Goal: Contribute content: Contribute content

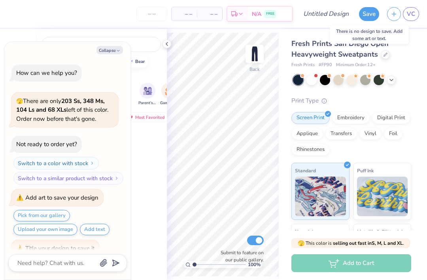
scroll to position [11, 0]
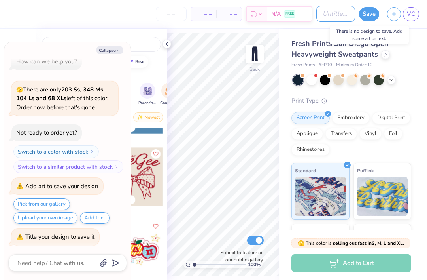
click at [318, 13] on input "Design Title" at bounding box center [335, 14] width 39 height 16
type textarea "x"
type input "P"
type textarea "x"
type input "Pa"
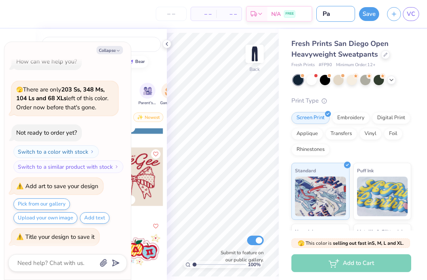
type textarea "x"
type input "Pan"
type textarea "x"
type input "Pant"
type textarea "x"
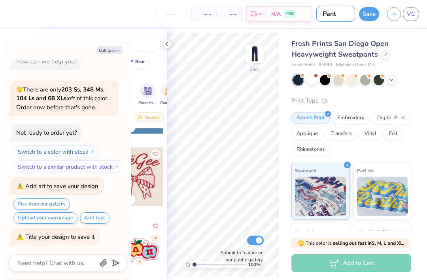
type input "Pants"
type textarea "x"
type input "Pants"
click at [371, 11] on button "Save" at bounding box center [369, 14] width 20 height 14
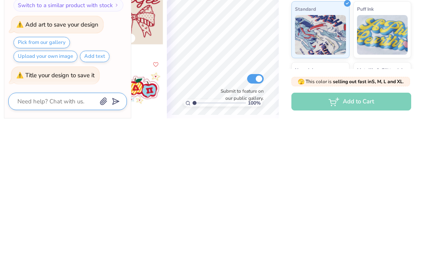
scroll to position [62, 0]
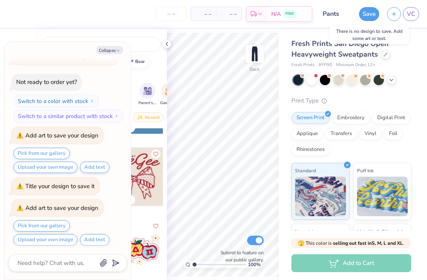
click at [373, 10] on button "Save" at bounding box center [369, 14] width 20 height 14
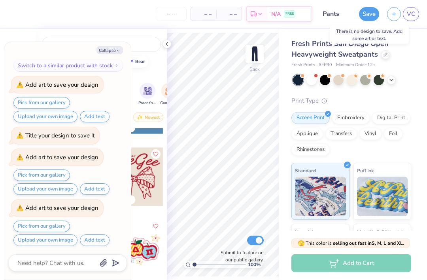
click at [111, 46] on button "Collapse" at bounding box center [110, 50] width 26 height 8
type textarea "x"
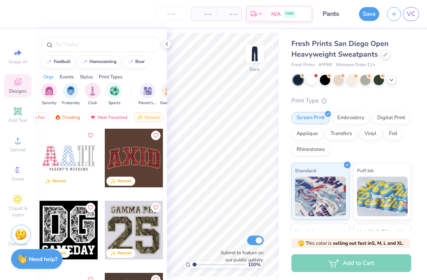
scroll to position [0, 0]
click at [20, 117] on div "Add Text" at bounding box center [18, 114] width 28 height 23
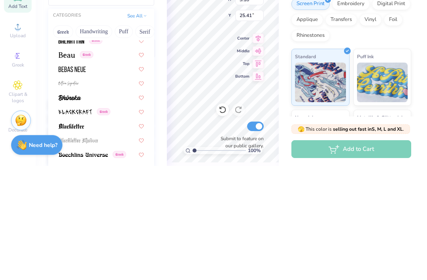
scroll to position [436, 0]
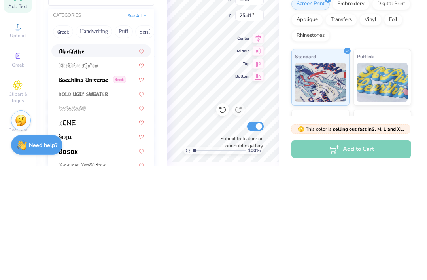
click at [67, 163] on img at bounding box center [72, 166] width 26 height 6
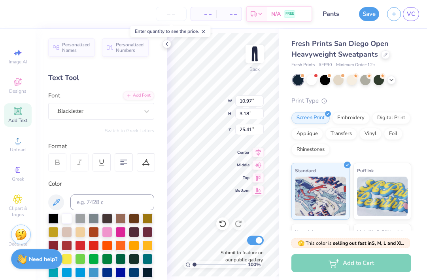
type input "10.85"
type input "4.25"
type input "24.87"
click at [371, 13] on button "Save" at bounding box center [369, 14] width 20 height 14
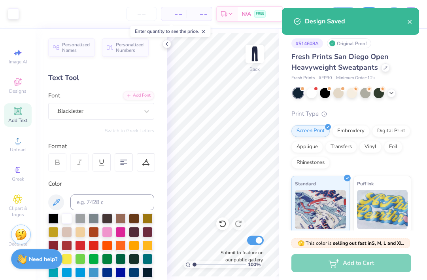
click at [373, 17] on div "Design Saved" at bounding box center [356, 21] width 102 height 9
click at [88, 16] on div "– – Per Item – – Total Est. Delivery N/A FREE" at bounding box center [153, 14] width 260 height 28
click at [412, 21] on icon "close" at bounding box center [410, 22] width 6 height 6
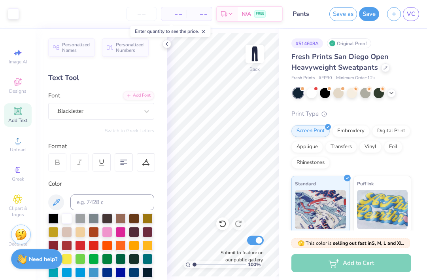
click at [412, 18] on span "VC" at bounding box center [411, 13] width 8 height 9
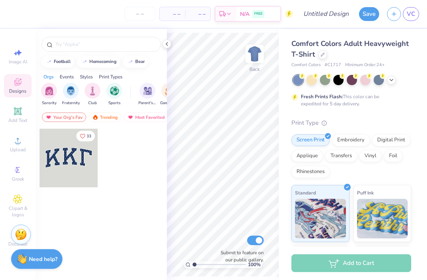
click at [324, 56] on div at bounding box center [322, 54] width 9 height 9
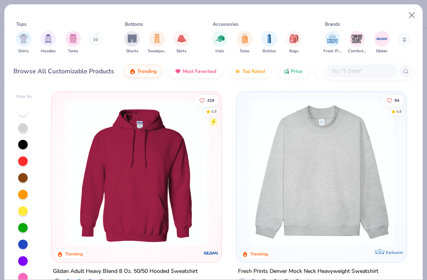
scroll to position [0, 21]
click at [294, 69] on span "Price" at bounding box center [296, 71] width 11 height 6
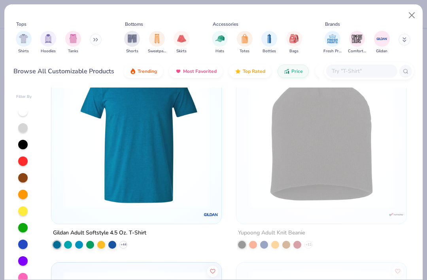
scroll to position [1084, 0]
click at [213, 146] on img at bounding box center [136, 134] width 154 height 146
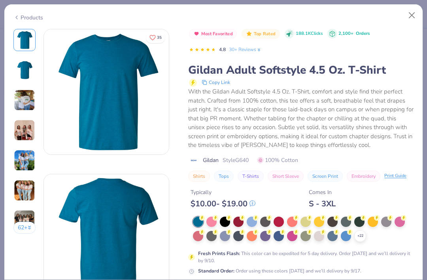
click at [411, 14] on button "Close" at bounding box center [412, 15] width 15 height 15
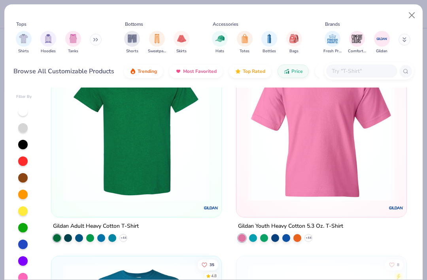
scroll to position [871, 0]
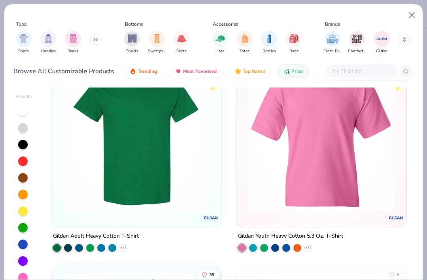
click at [198, 173] on img at bounding box center [136, 137] width 154 height 146
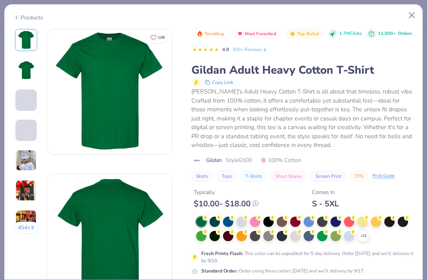
click at [410, 22] on button "Close" at bounding box center [412, 15] width 15 height 15
click at [410, 20] on button "Close" at bounding box center [412, 15] width 15 height 15
click at [413, 14] on button "Close" at bounding box center [412, 15] width 15 height 15
click at [411, 17] on button "Close" at bounding box center [412, 15] width 15 height 15
click at [409, 19] on button "Close" at bounding box center [412, 15] width 15 height 15
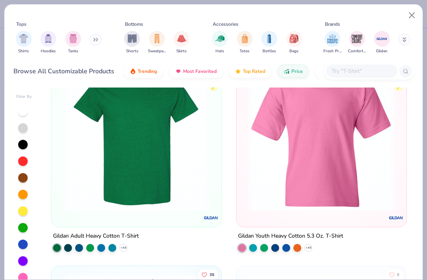
click at [416, 13] on button "Close" at bounding box center [412, 15] width 15 height 15
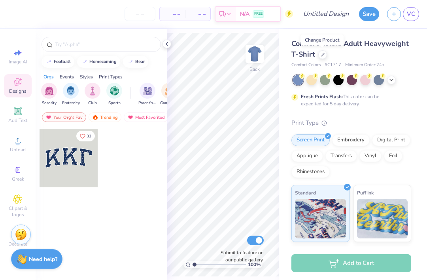
click at [394, 79] on icon at bounding box center [391, 80] width 6 height 6
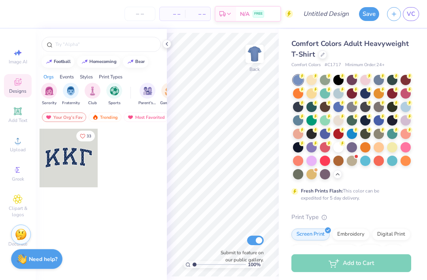
click at [322, 55] on icon at bounding box center [323, 55] width 4 height 4
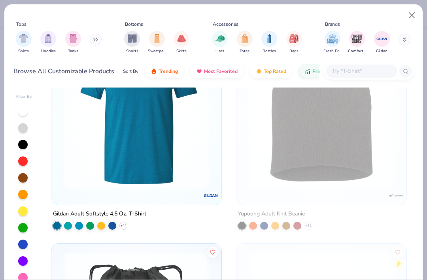
scroll to position [1058, 0]
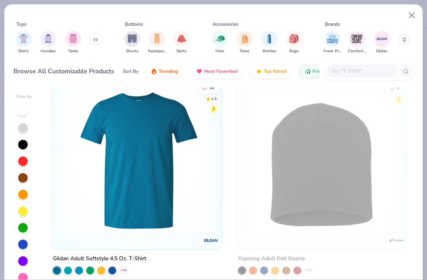
click at [203, 196] on img at bounding box center [136, 160] width 154 height 146
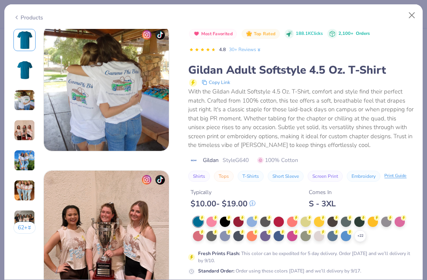
scroll to position [293, 0]
click at [346, 234] on div at bounding box center [346, 236] width 10 height 10
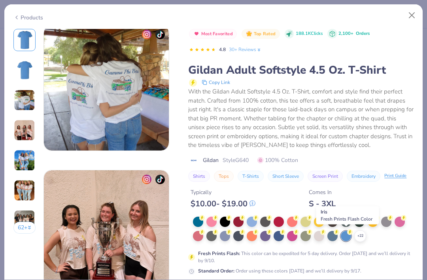
click at [348, 230] on circle at bounding box center [350, 232] width 6 height 6
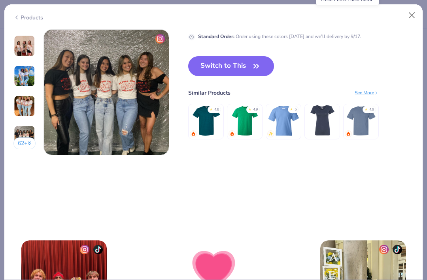
scroll to position [842, 0]
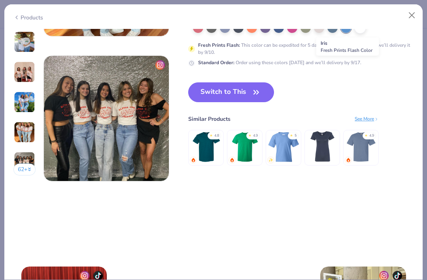
click at [259, 91] on icon "button" at bounding box center [256, 92] width 11 height 11
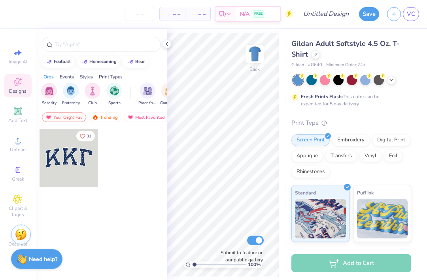
click at [180, 13] on span "– –" at bounding box center [173, 14] width 16 height 8
click at [173, 16] on span "– –" at bounding box center [173, 14] width 16 height 8
click at [192, 16] on span "– –" at bounding box center [198, 14] width 16 height 8
click at [74, 157] on div at bounding box center [69, 158] width 59 height 59
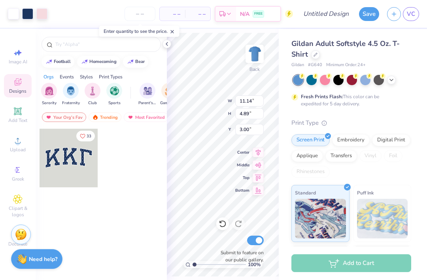
click at [181, 12] on div "– – Per Item" at bounding box center [172, 13] width 25 height 13
click at [167, 43] on icon at bounding box center [167, 44] width 6 height 6
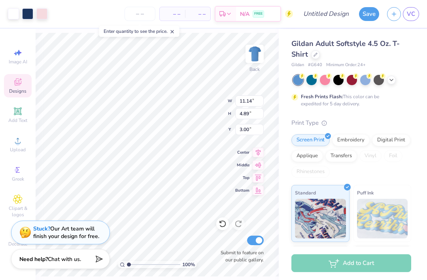
click at [180, 17] on span "– –" at bounding box center [173, 14] width 16 height 8
click at [172, 15] on span "– –" at bounding box center [173, 14] width 16 height 8
click at [195, 16] on span "– –" at bounding box center [198, 14] width 16 height 8
click at [130, 20] on input "number" at bounding box center [140, 14] width 31 height 14
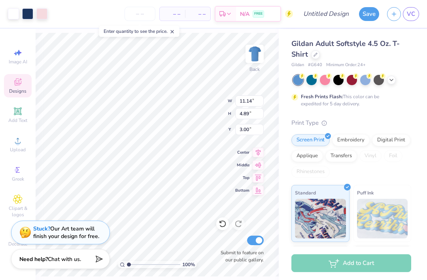
click at [141, 17] on input "number" at bounding box center [140, 14] width 31 height 14
click at [142, 15] on input "number" at bounding box center [140, 14] width 31 height 14
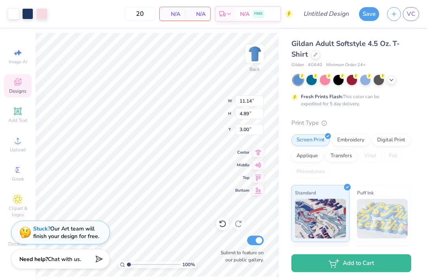
type input "20"
click at [189, 15] on div "N/A Total" at bounding box center [197, 13] width 25 height 13
type input "6.59"
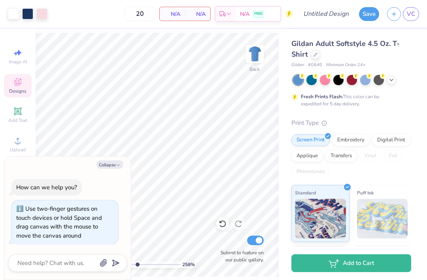
type input "2.58448744434932"
type textarea "x"
type input "2.58448744434932"
type textarea "x"
type input "2.58448744434932"
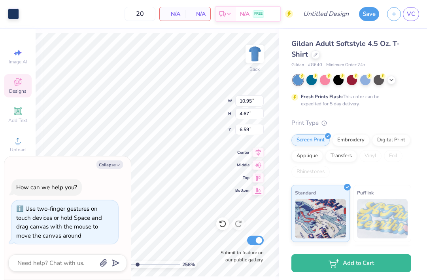
type textarea "x"
type input "2.58448744434932"
type textarea "x"
type input "6.71"
type input "2.58448744434932"
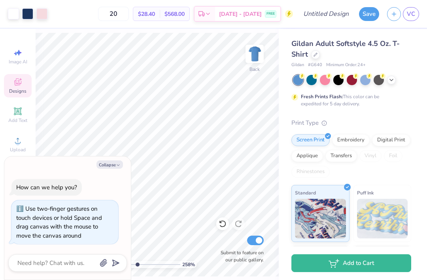
click at [112, 165] on button "Collapse" at bounding box center [110, 164] width 26 height 8
type textarea "x"
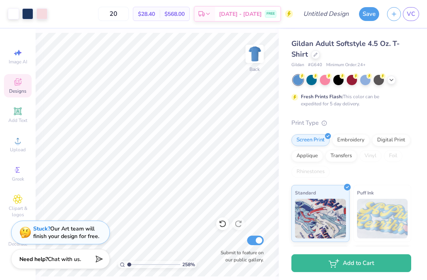
type input "1"
type input "6.54"
click at [220, 221] on icon at bounding box center [221, 222] width 2 height 2
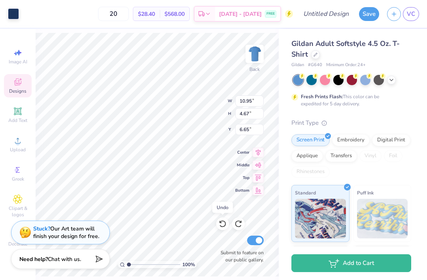
click at [225, 224] on icon at bounding box center [223, 223] width 8 height 8
click at [221, 225] on icon at bounding box center [223, 223] width 8 height 8
click at [220, 223] on icon at bounding box center [223, 223] width 8 height 8
type input "3.00"
click at [220, 223] on icon at bounding box center [223, 223] width 8 height 8
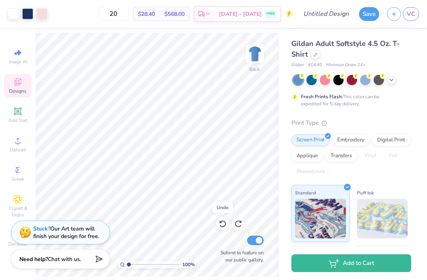
click at [221, 225] on icon at bounding box center [223, 223] width 8 height 8
click at [220, 224] on icon at bounding box center [223, 223] width 8 height 8
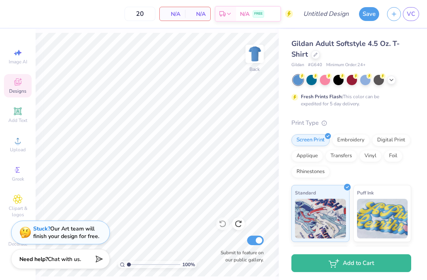
click at [239, 223] on icon at bounding box center [239, 223] width 8 height 8
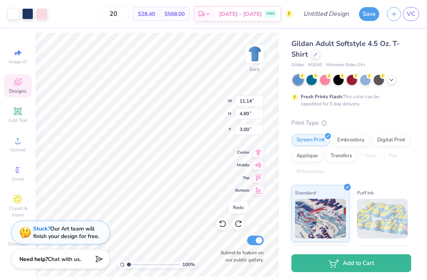
click at [223, 225] on icon at bounding box center [223, 223] width 8 height 8
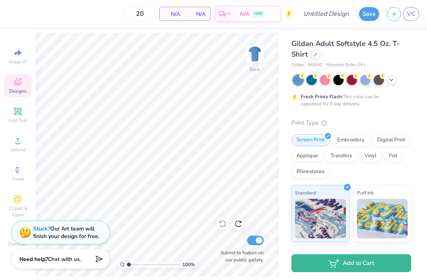
click at [23, 84] on div "Designs" at bounding box center [18, 85] width 28 height 23
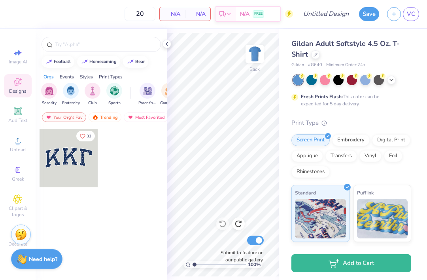
click at [19, 61] on span "Image AI" at bounding box center [18, 62] width 19 height 6
select select "4"
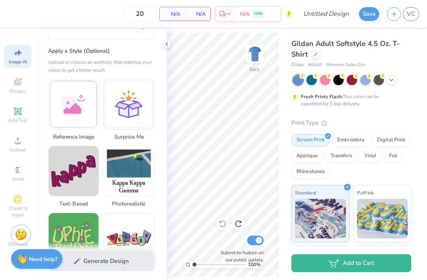
scroll to position [72, 0]
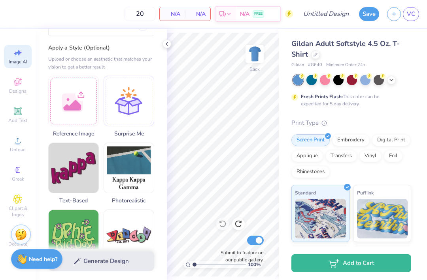
click at [89, 154] on img at bounding box center [74, 168] width 50 height 50
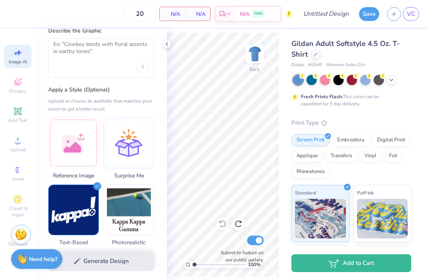
scroll to position [18, 0]
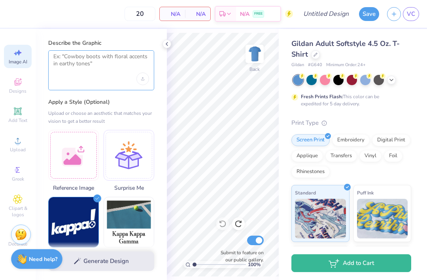
click at [74, 66] on textarea at bounding box center [101, 63] width 96 height 20
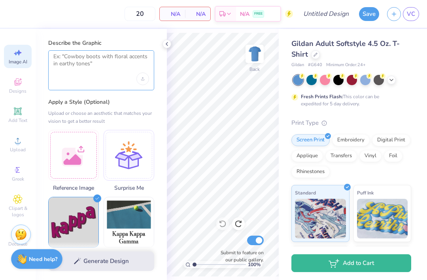
click at [76, 72] on textarea at bounding box center [101, 63] width 96 height 20
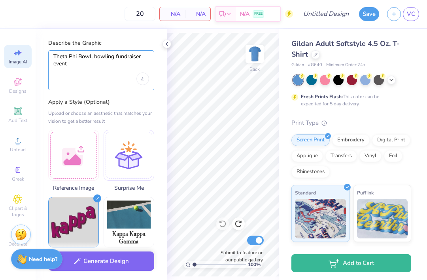
type textarea "Theta Phi Bowl, bowling fundraiser event"
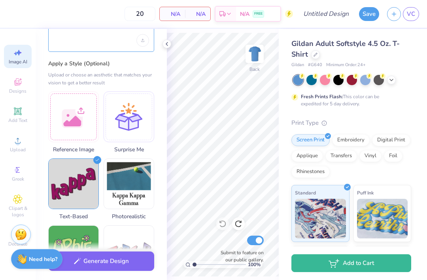
scroll to position [61, 0]
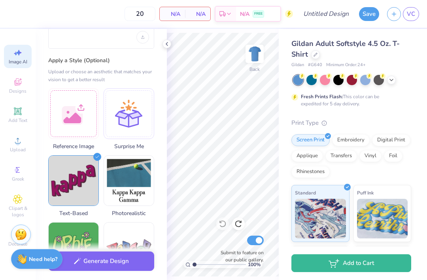
click at [93, 261] on button "Generate Design" at bounding box center [101, 260] width 106 height 19
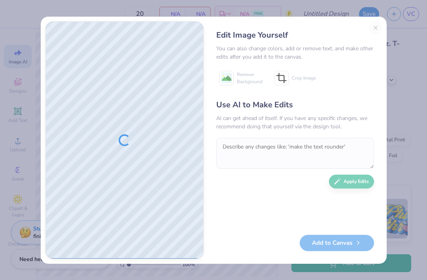
click at [163, 229] on div at bounding box center [124, 140] width 157 height 237
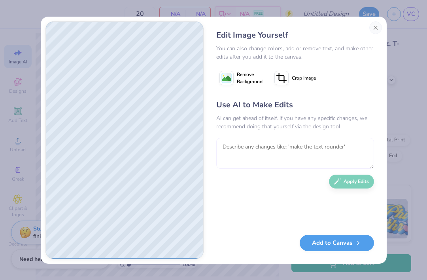
click at [304, 148] on textarea at bounding box center [295, 153] width 158 height 31
click at [310, 214] on div "Use AI to Make Edits AI can get ahead of itself. If you have any specific chang…" at bounding box center [295, 163] width 158 height 128
click at [310, 213] on div "Use AI to Make Edits AI can get ahead of itself. If you have any specific chang…" at bounding box center [295, 163] width 158 height 128
click at [321, 151] on textarea "Make the text sharper, only ththre" at bounding box center [295, 153] width 158 height 31
click at [352, 149] on textarea "Make the text sharper, only three colors" at bounding box center [295, 153] width 158 height 31
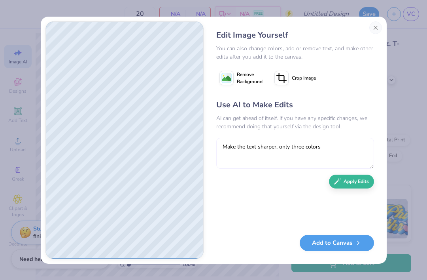
type textarea "Make the text sharper, only three colors"
click at [364, 181] on button "Apply Edits" at bounding box center [351, 181] width 45 height 14
